Goal: Task Accomplishment & Management: Complete application form

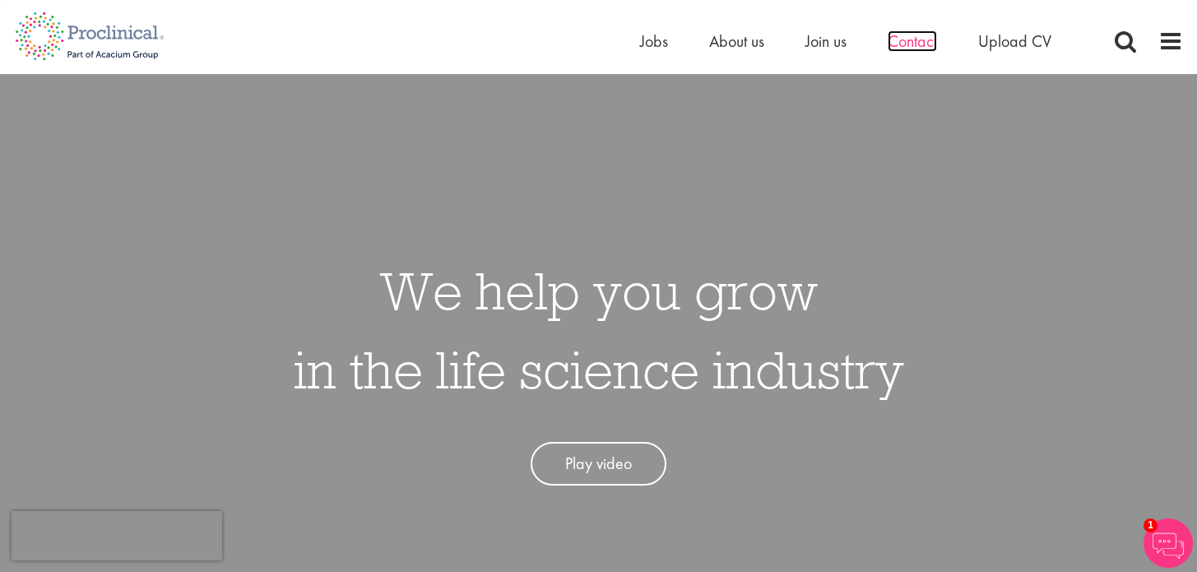
click at [915, 32] on span "Contact" at bounding box center [912, 40] width 49 height 21
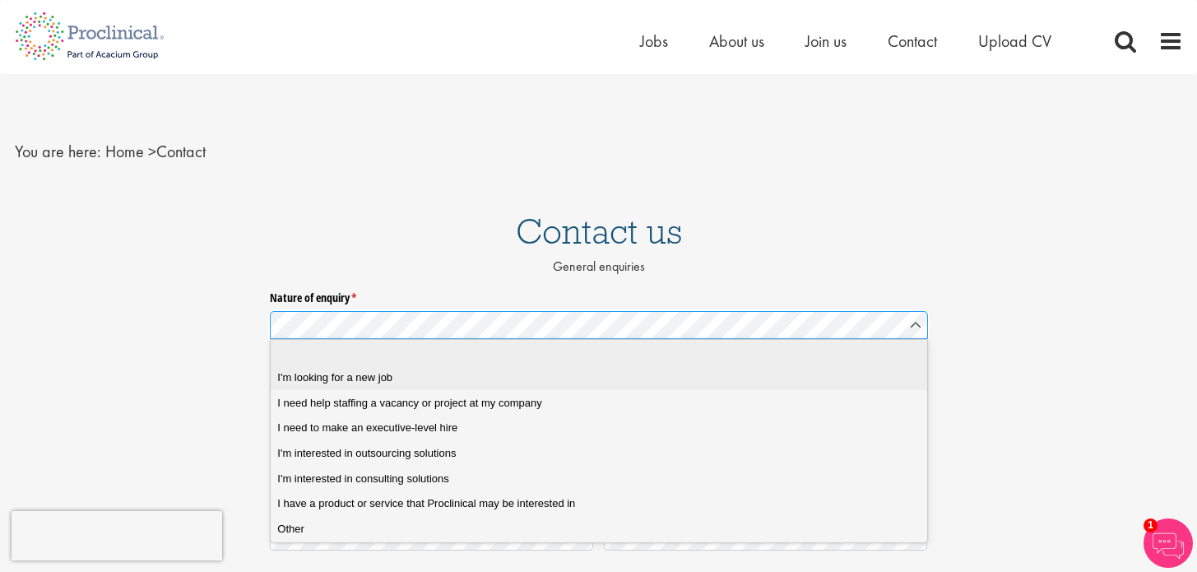
click at [477, 381] on div "I'm looking for a new job" at bounding box center [598, 377] width 643 height 15
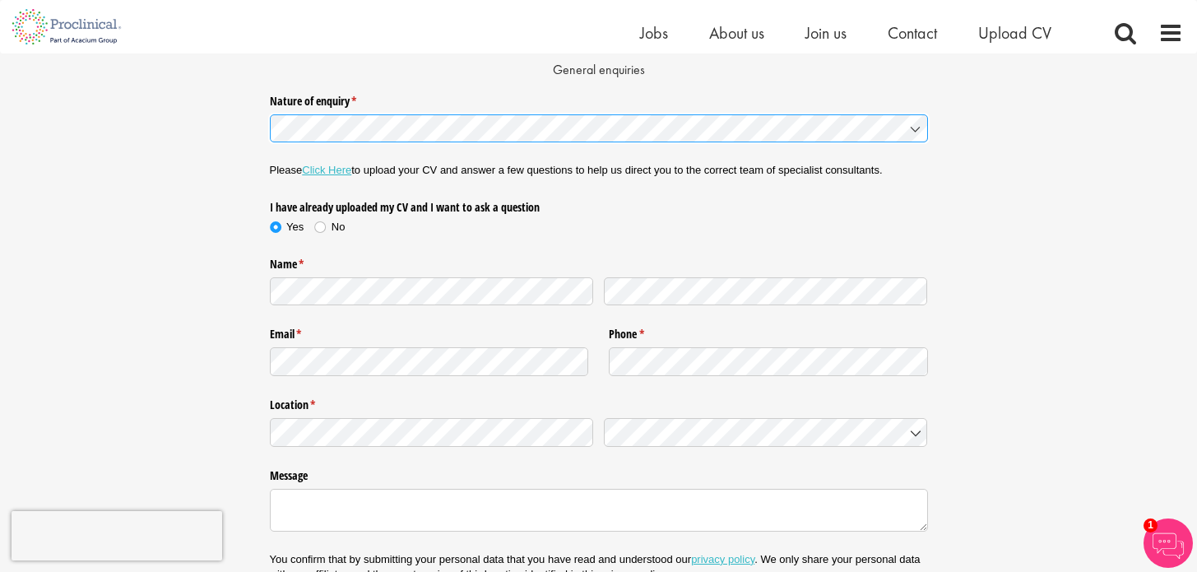
scroll to position [181, 0]
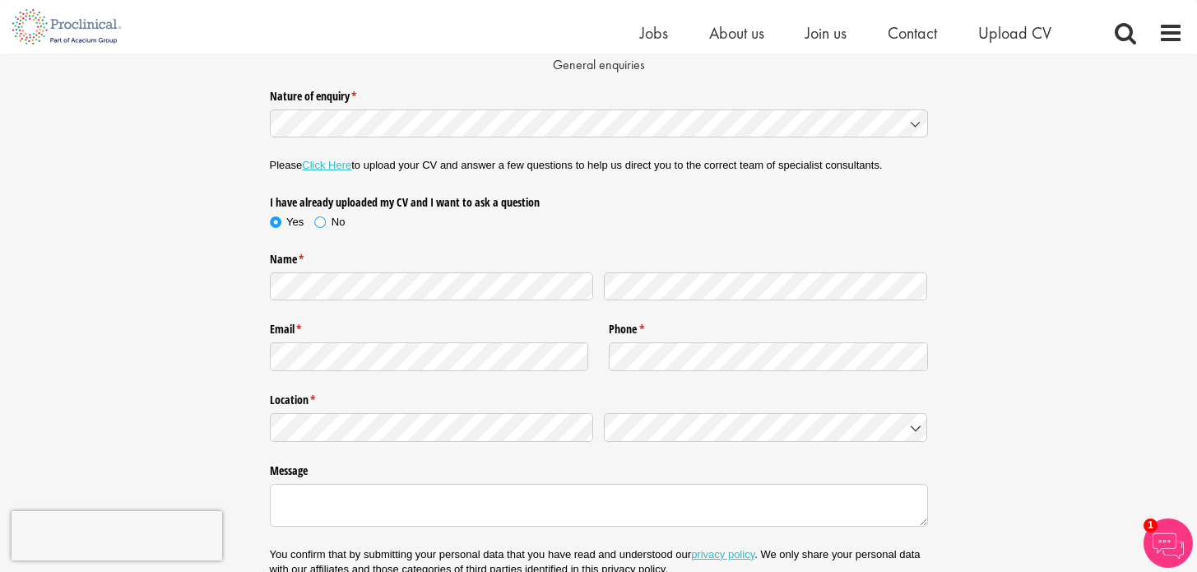
click at [318, 220] on span at bounding box center [320, 222] width 16 height 16
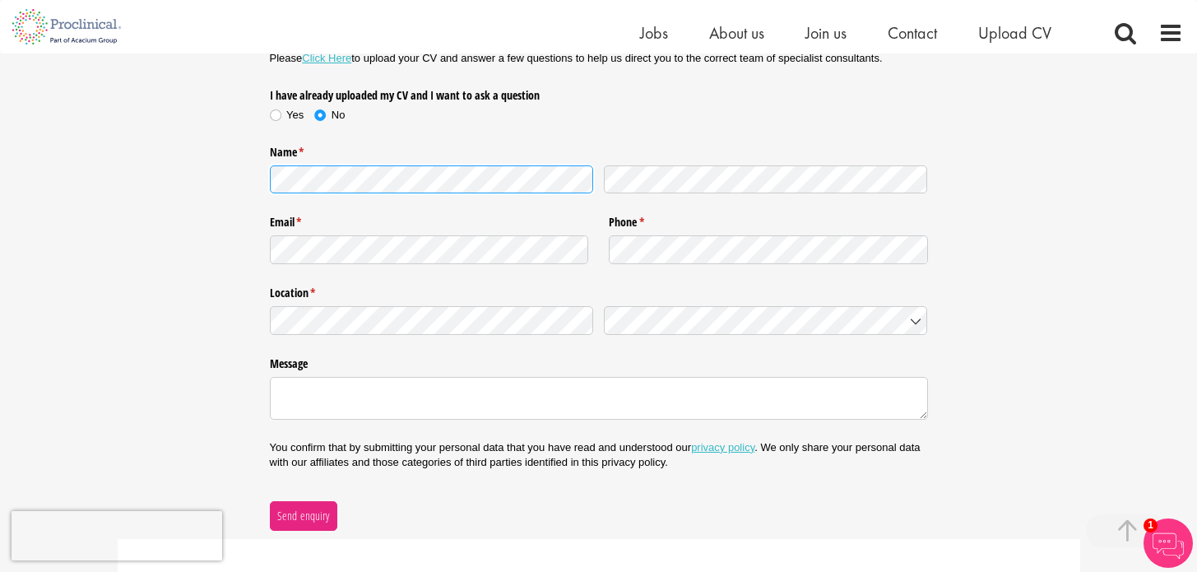
scroll to position [299, 0]
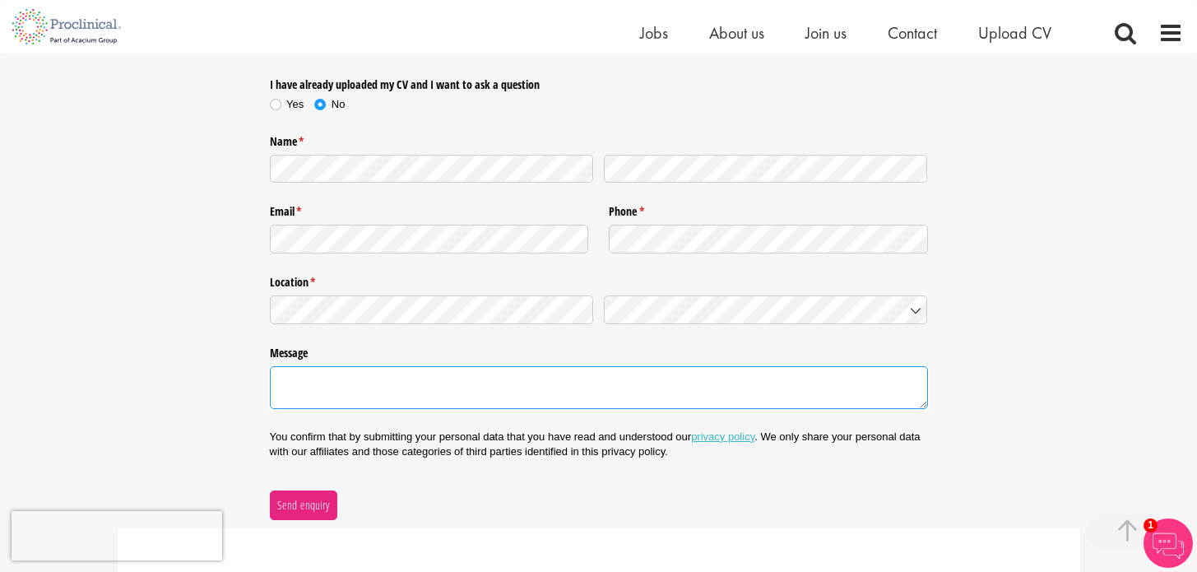
click at [643, 378] on textarea "Message" at bounding box center [599, 387] width 658 height 43
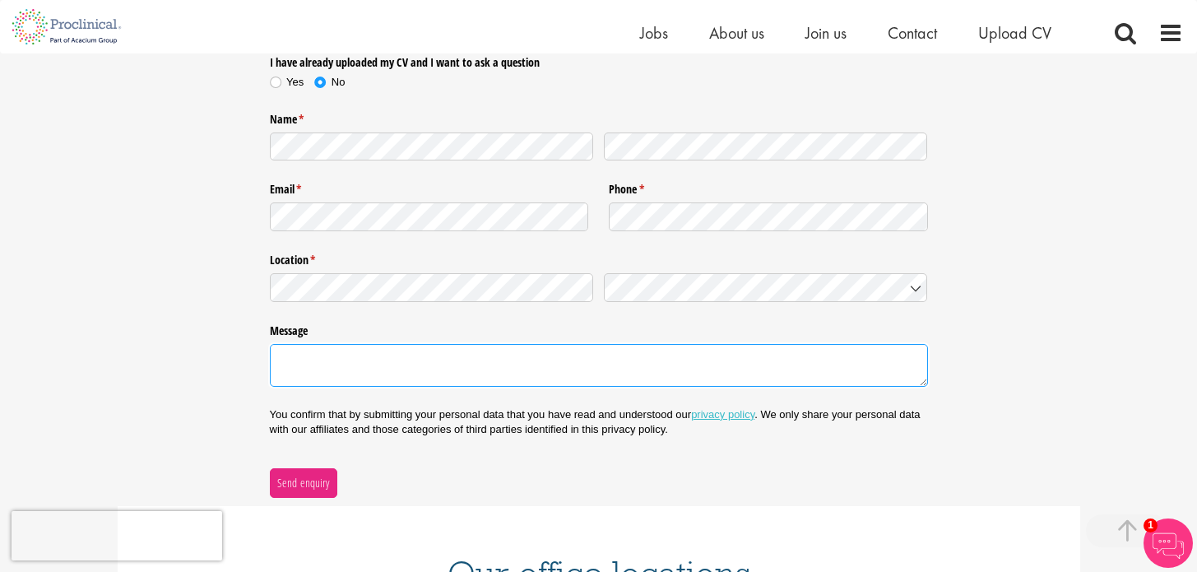
scroll to position [322, 0]
paste textarea "Dear Dr Meier, I hope this note finds you well. I am reaching out regarding pot…"
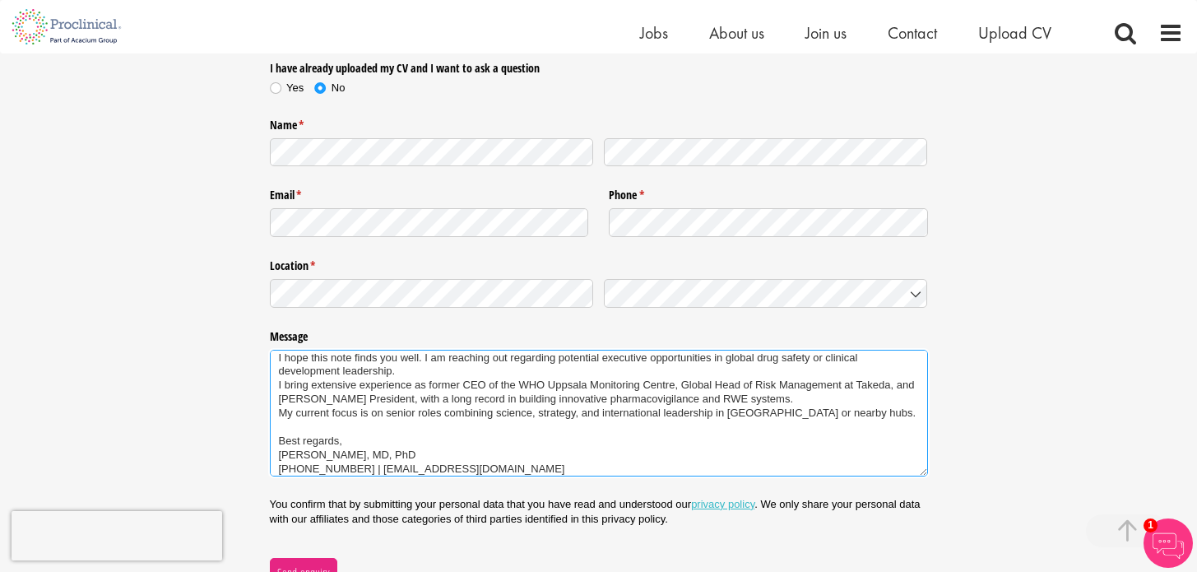
scroll to position [0, 0]
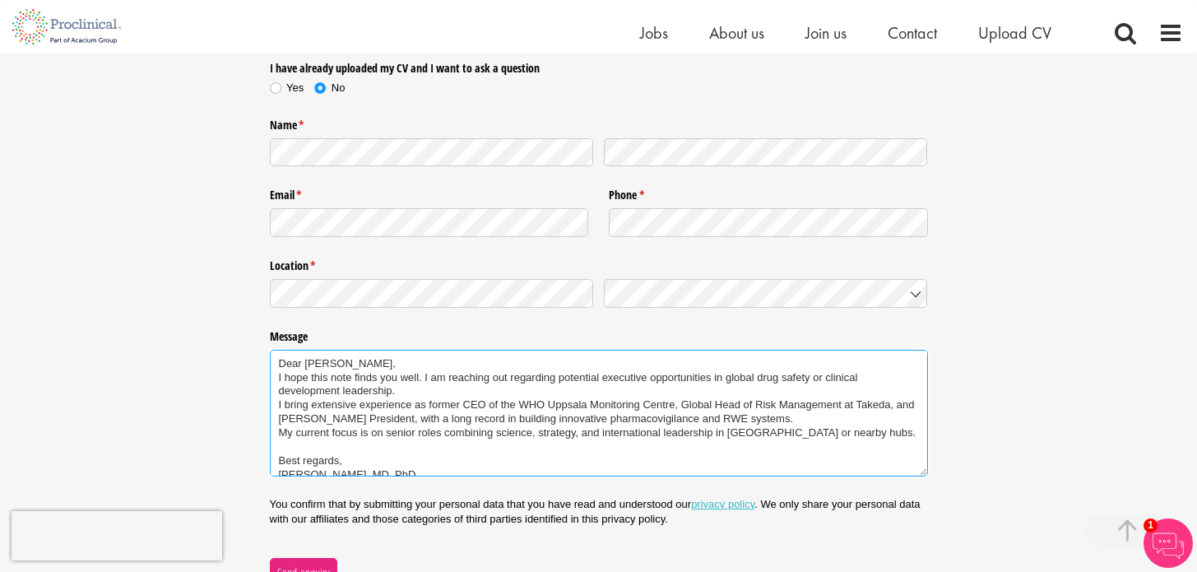
drag, startPoint x: 304, startPoint y: 361, endPoint x: 346, endPoint y: 363, distance: 41.2
click at [346, 363] on textarea "Dear Dr Meier, I hope this note finds you well. I am reaching out regarding pot…" at bounding box center [599, 413] width 658 height 127
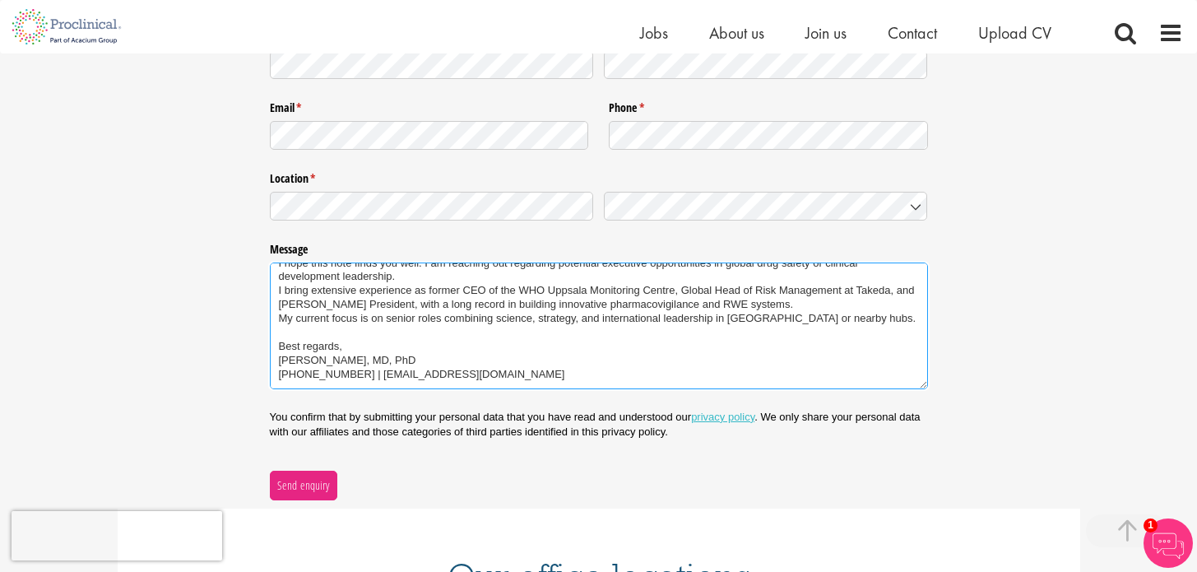
scroll to position [400, 0]
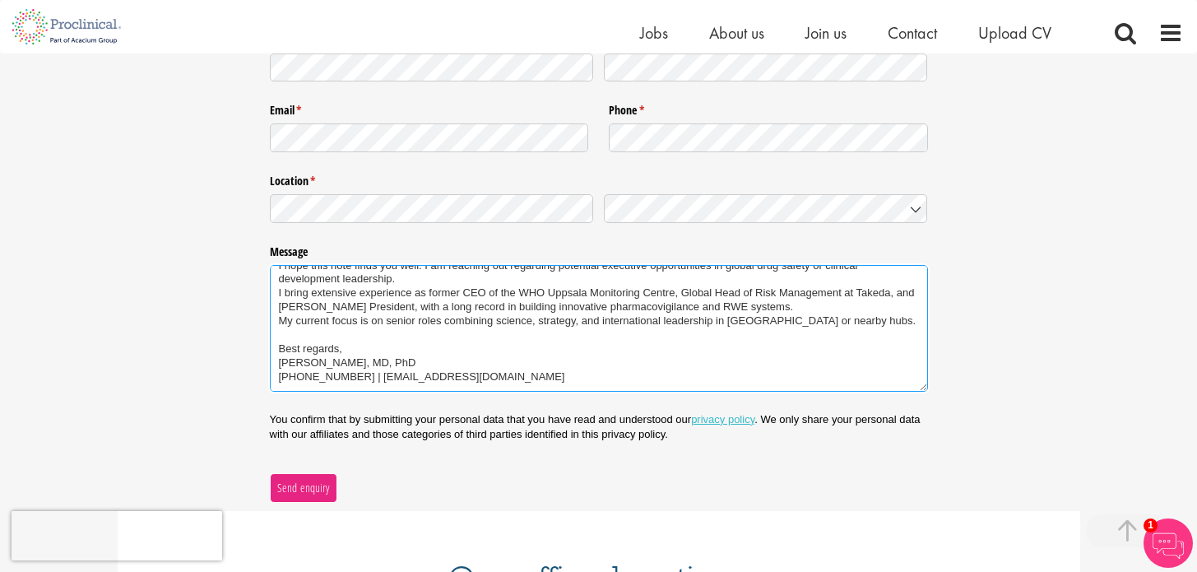
type textarea "Dear Madam Sir, I hope this note finds you well. I am reaching out regarding po…"
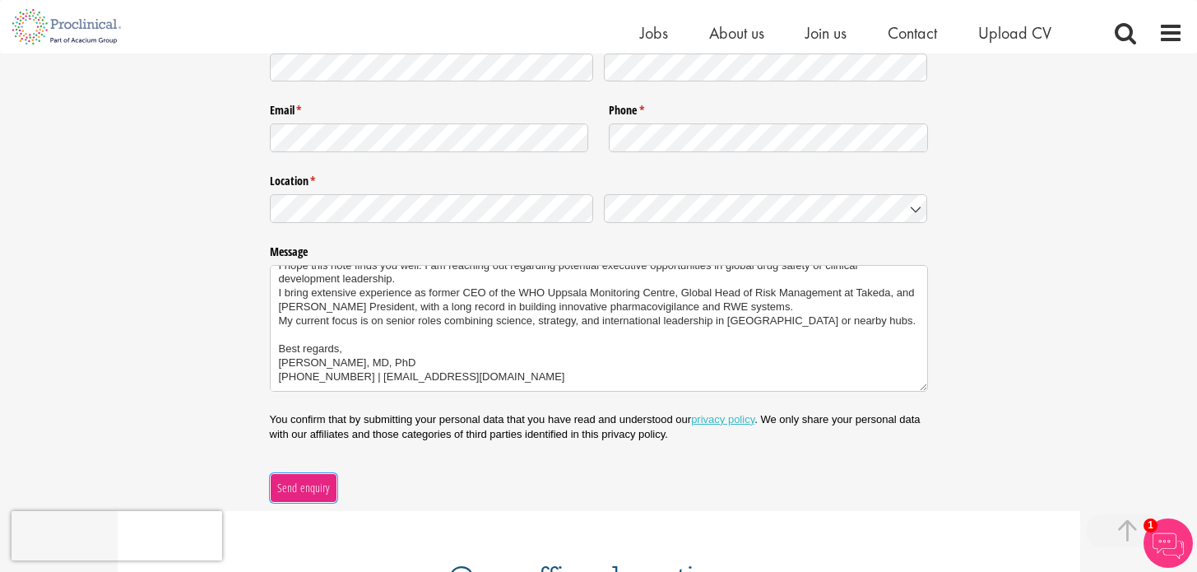
click at [313, 491] on span "Send enquiry" at bounding box center [302, 488] width 53 height 18
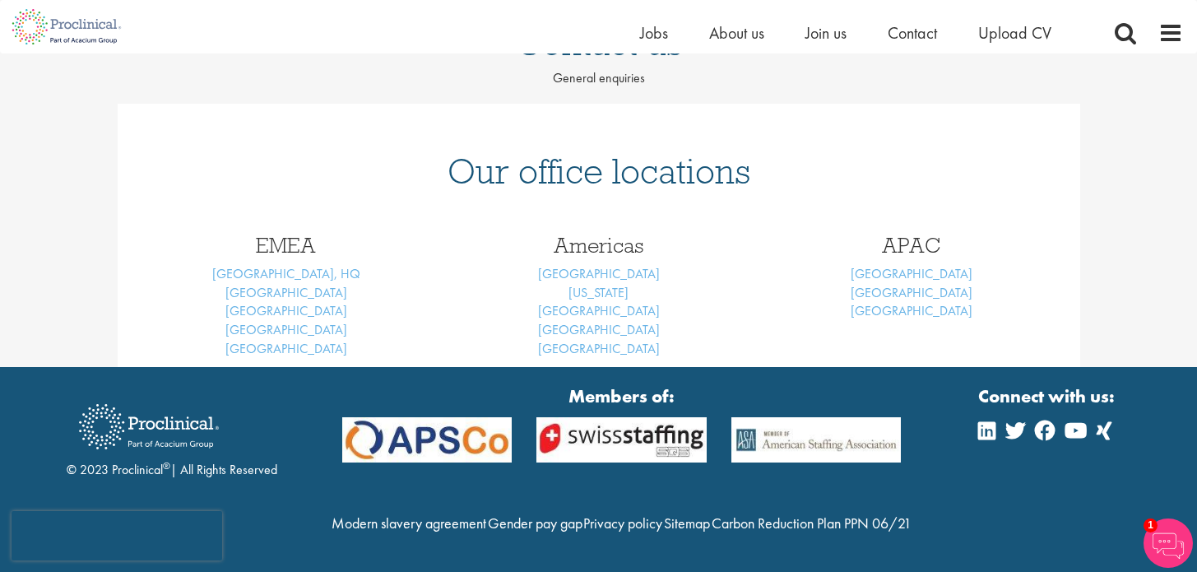
scroll to position [219, 0]
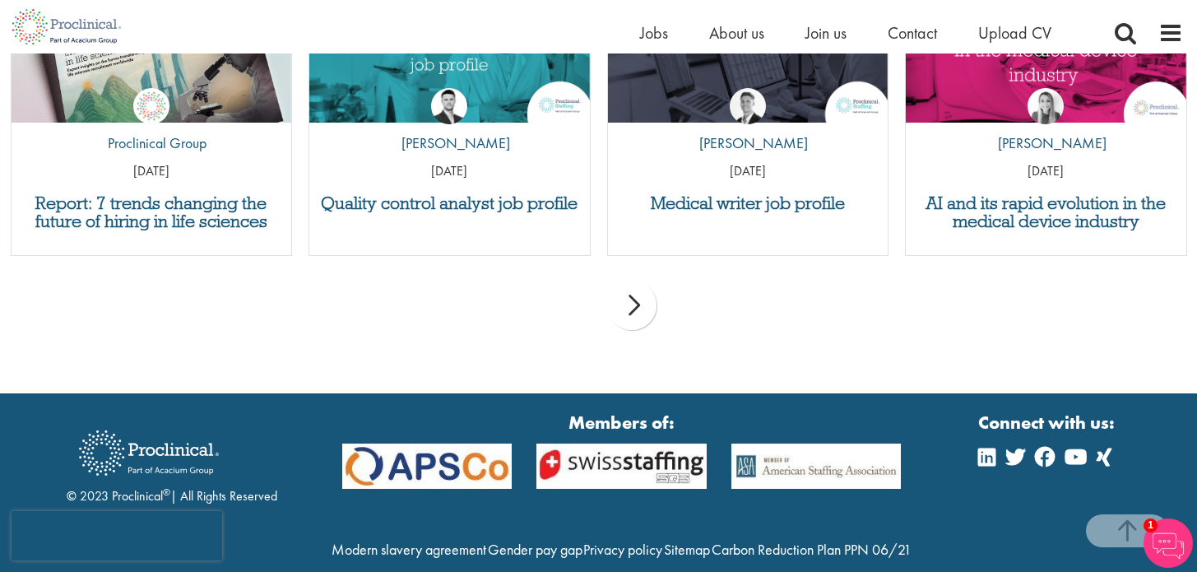
scroll to position [967, 0]
